Goal: Check status: Check status

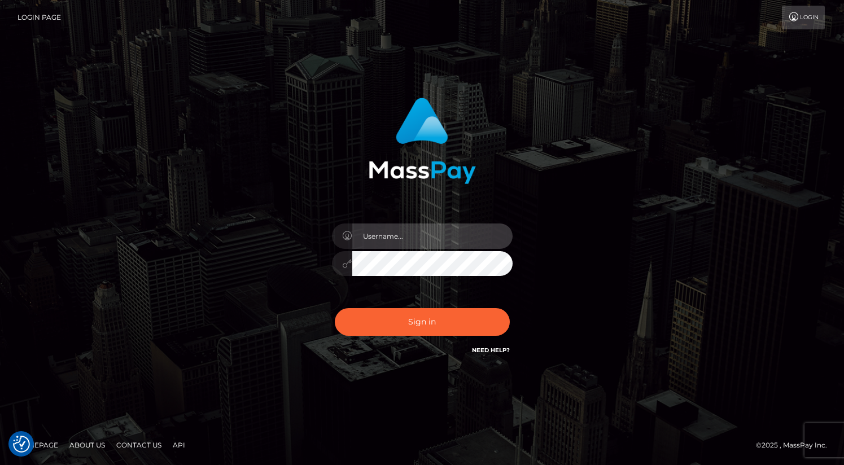
click at [420, 234] on input "text" at bounding box center [432, 236] width 160 height 25
type input "oli.fanvue"
click at [440, 228] on input "text" at bounding box center [432, 236] width 160 height 25
type input "oli.fanvue"
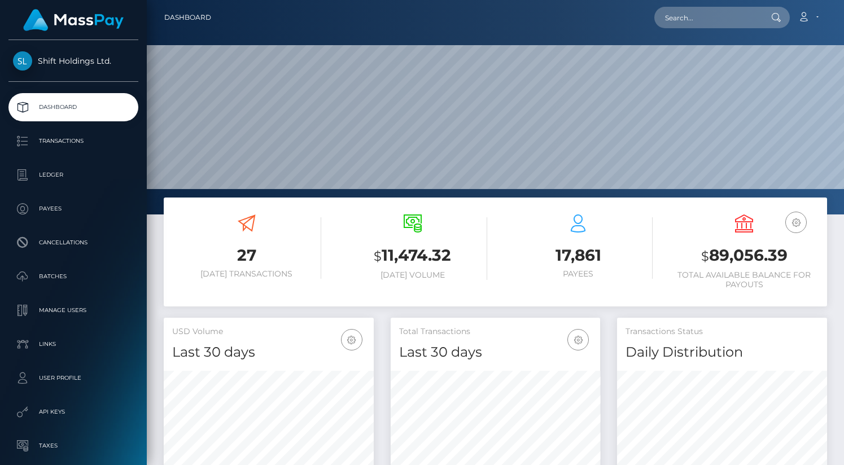
scroll to position [200, 210]
click at [733, 21] on input "text" at bounding box center [708, 17] width 106 height 21
paste input "[EMAIL_ADDRESS][DOMAIN_NAME]"
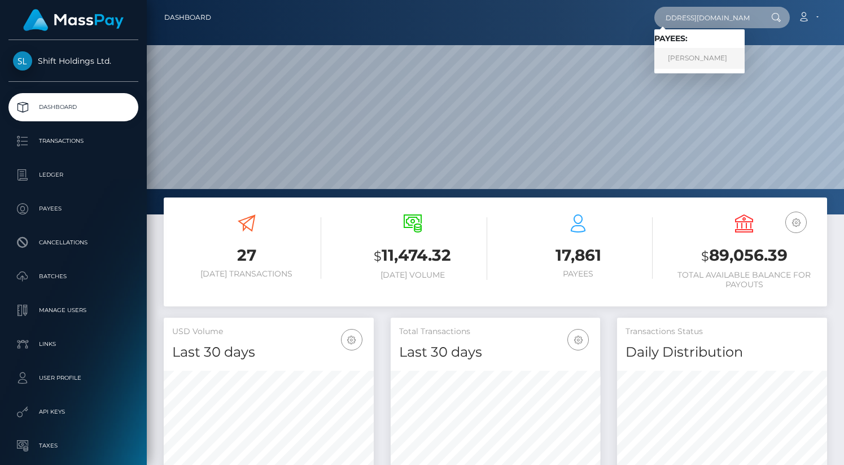
type input "[EMAIL_ADDRESS][DOMAIN_NAME]"
click at [702, 59] on link "MARGHERITA SABBI" at bounding box center [700, 58] width 90 height 21
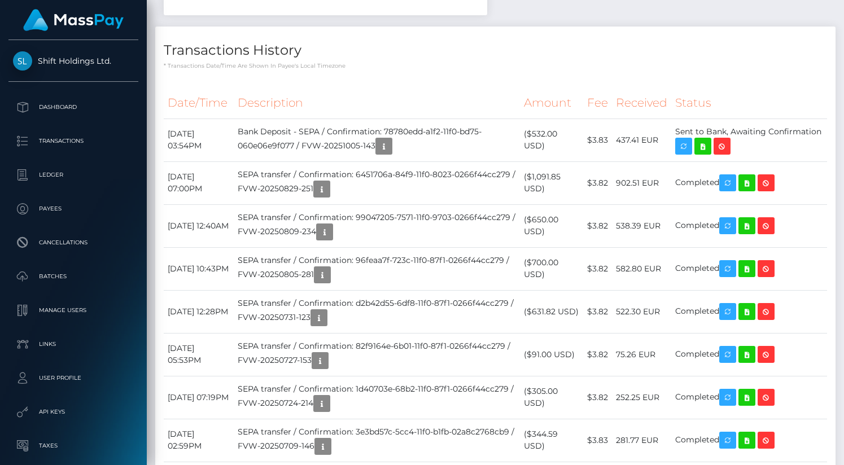
scroll to position [522, 0]
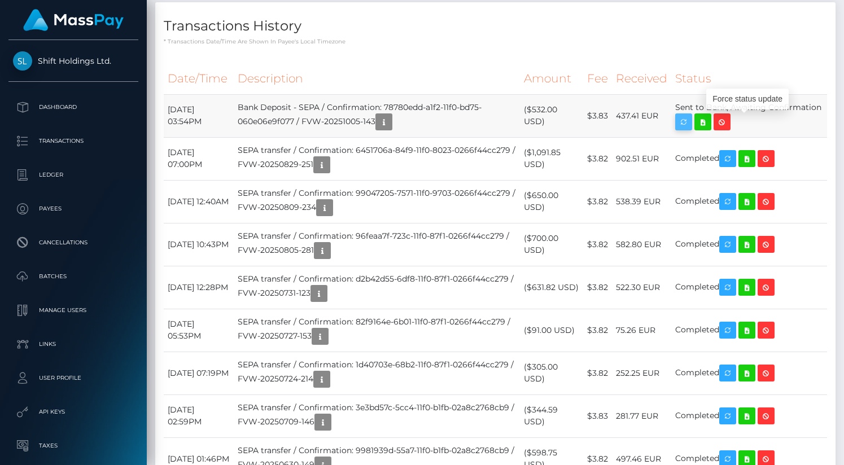
click at [691, 120] on icon "button" at bounding box center [684, 122] width 14 height 14
click at [699, 114] on td "Sent to Bank, Awaiting Confirmation" at bounding box center [750, 115] width 156 height 43
click at [391, 121] on icon "button" at bounding box center [384, 122] width 14 height 14
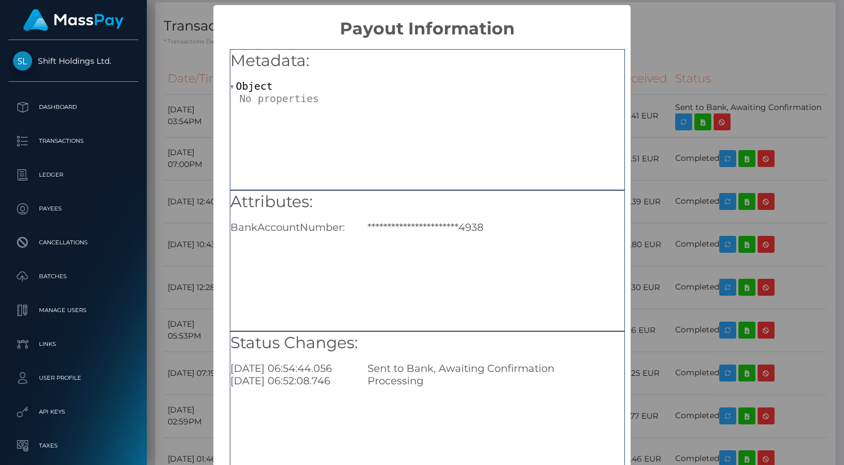
click at [662, 179] on div "**********" at bounding box center [422, 232] width 844 height 465
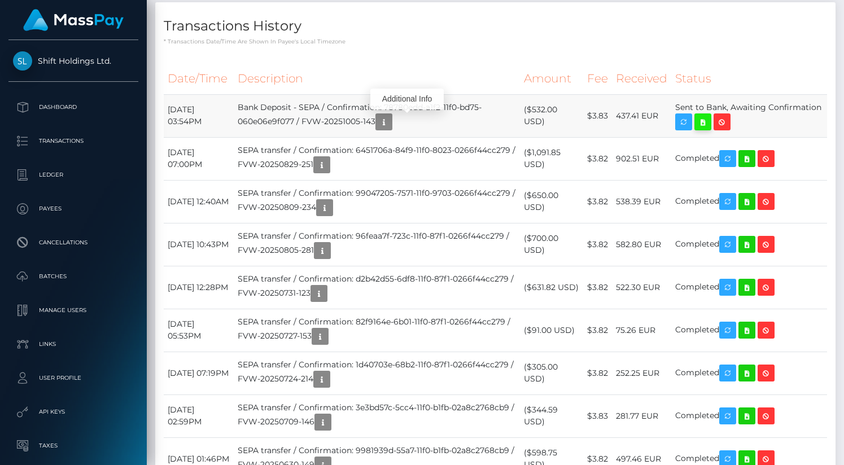
click at [710, 125] on icon at bounding box center [703, 122] width 14 height 14
click at [691, 121] on icon "button" at bounding box center [684, 122] width 14 height 14
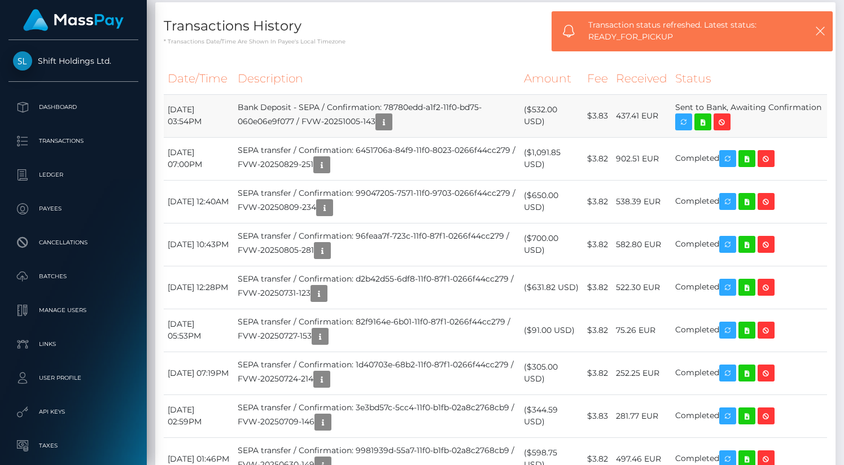
click at [689, 115] on td "Sent to Bank, Awaiting Confirmation" at bounding box center [750, 115] width 156 height 43
drag, startPoint x: 681, startPoint y: 104, endPoint x: 734, endPoint y: 125, distance: 57.1
click at [734, 125] on td "Sent to Bank, Awaiting Confirmation" at bounding box center [750, 115] width 156 height 43
copy td "Sent to Bank, Awaiting Confirmation"
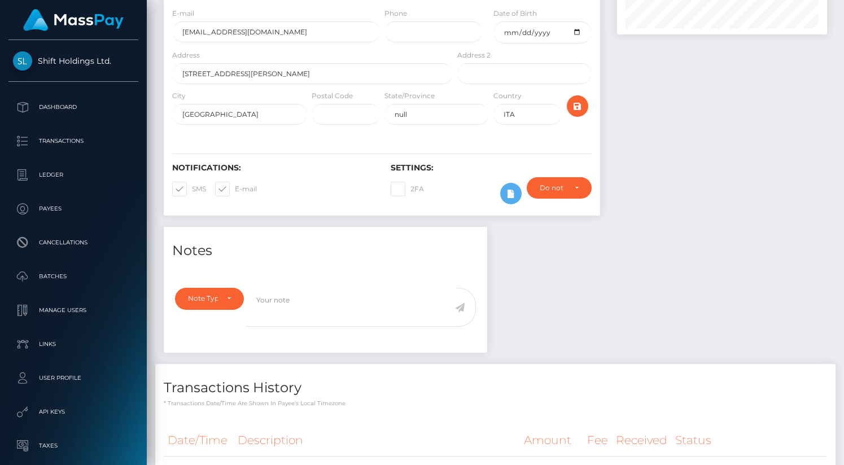
scroll to position [0, 0]
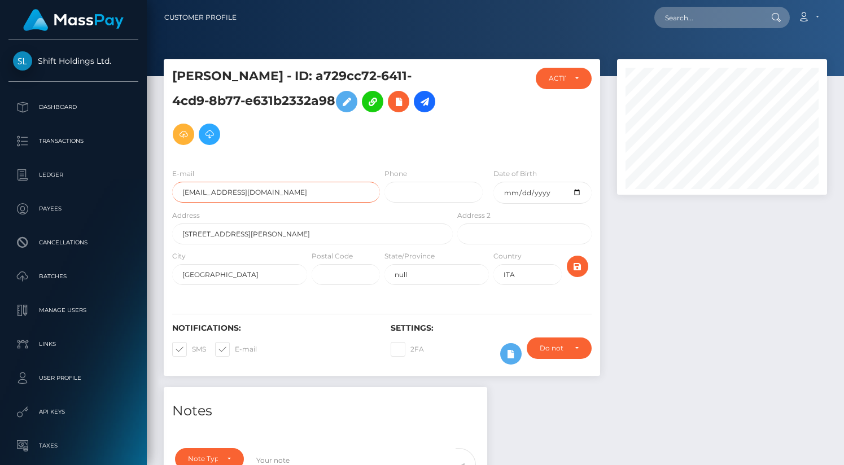
click at [308, 192] on input "lorenahzimmerman@gmail.com" at bounding box center [276, 192] width 208 height 21
